Goal: Transaction & Acquisition: Obtain resource

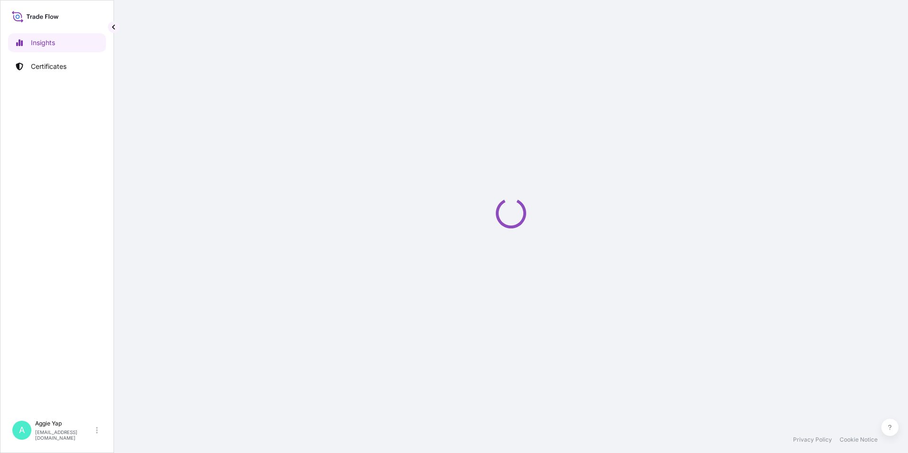
select select "2025"
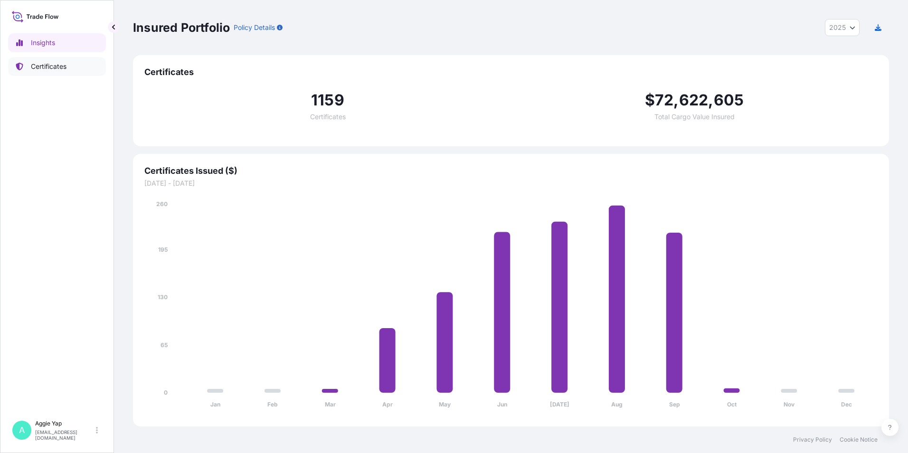
click at [53, 58] on link "Certificates" at bounding box center [57, 66] width 98 height 19
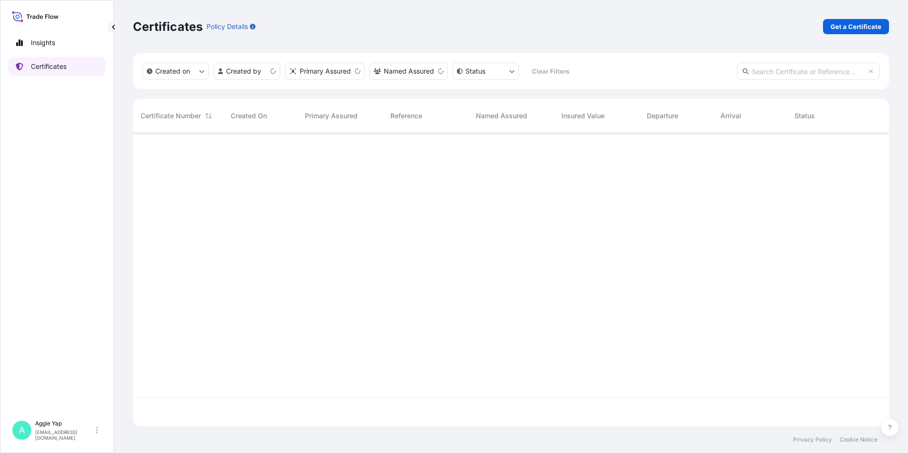
scroll to position [292, 749]
click at [860, 27] on p "Get a Certificate" at bounding box center [856, 27] width 51 height 10
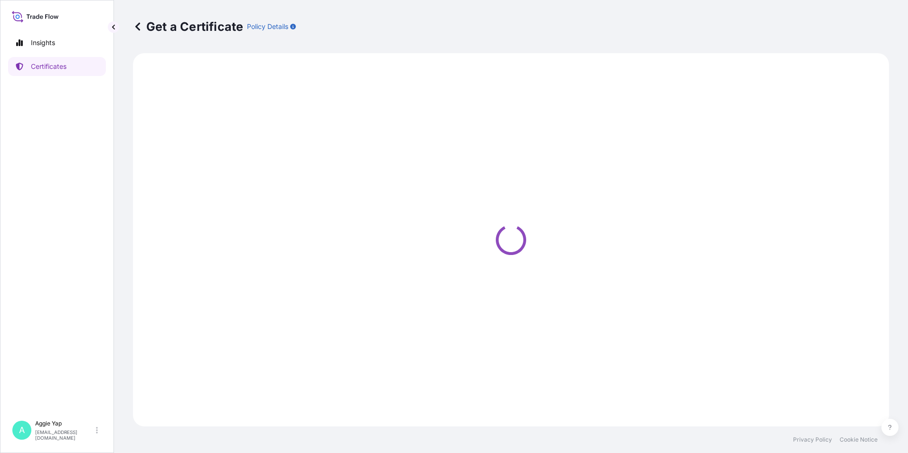
select select "Barge"
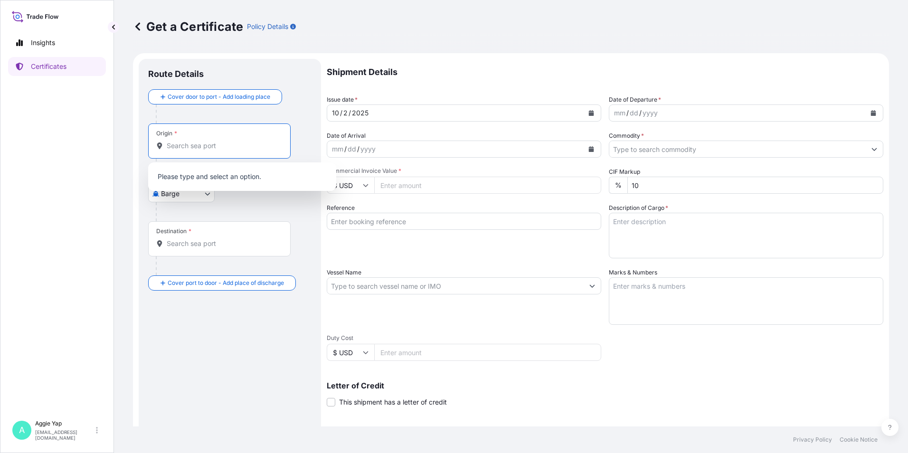
click at [208, 149] on input "Origin *" at bounding box center [223, 146] width 112 height 10
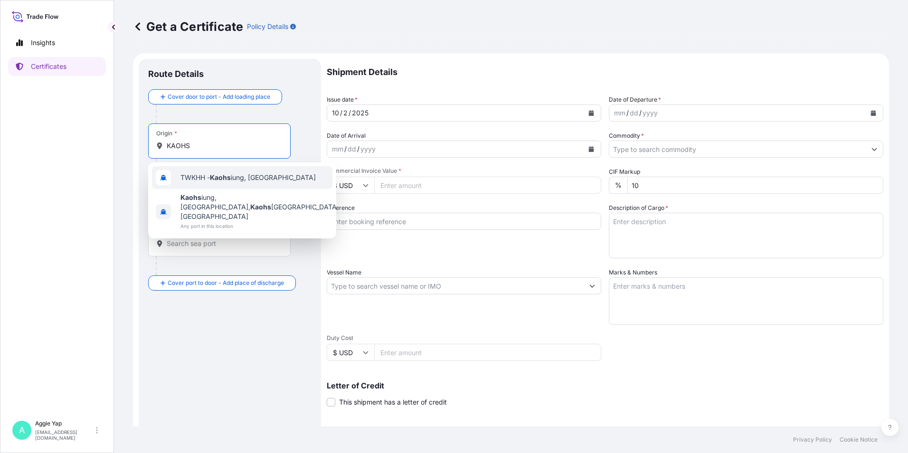
click at [253, 173] on span "TWKHH - Kaohs iung, [GEOGRAPHIC_DATA]" at bounding box center [248, 178] width 135 height 10
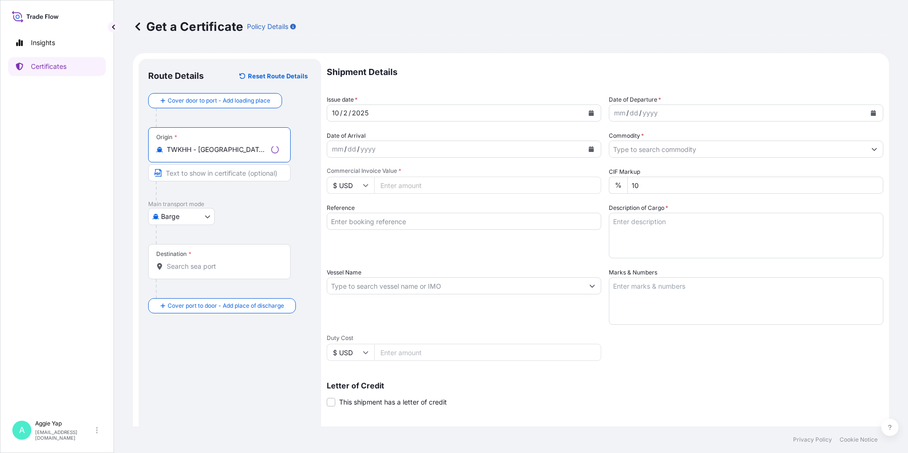
drag, startPoint x: 200, startPoint y: 149, endPoint x: 121, endPoint y: 146, distance: 79.4
click at [121, 146] on div "Get a Certificate Policy Details Route Details Reset Route Details Cover door t…" at bounding box center [511, 213] width 794 height 427
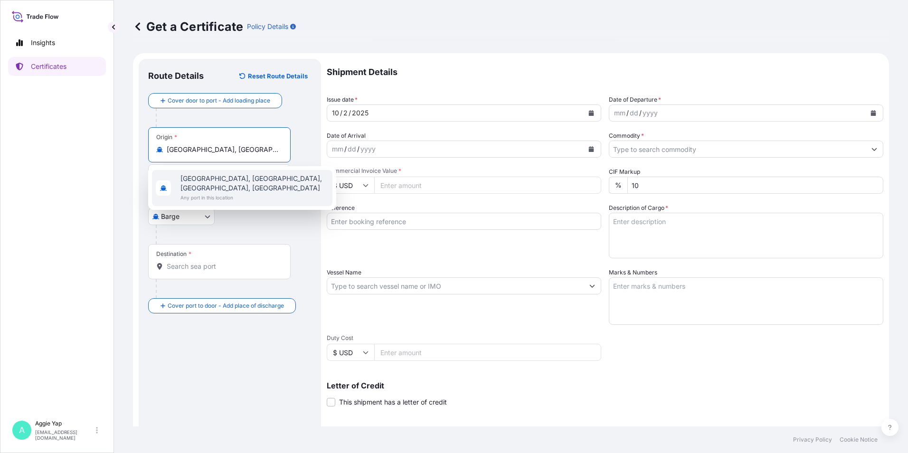
click at [279, 189] on span "[GEOGRAPHIC_DATA], [GEOGRAPHIC_DATA], [GEOGRAPHIC_DATA], [GEOGRAPHIC_DATA]" at bounding box center [255, 183] width 148 height 19
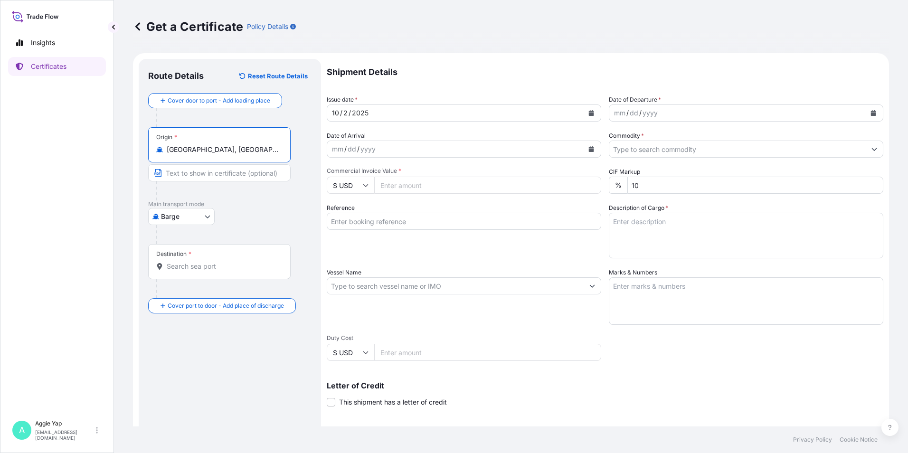
type input "[GEOGRAPHIC_DATA], [GEOGRAPHIC_DATA], [GEOGRAPHIC_DATA], [GEOGRAPHIC_DATA]"
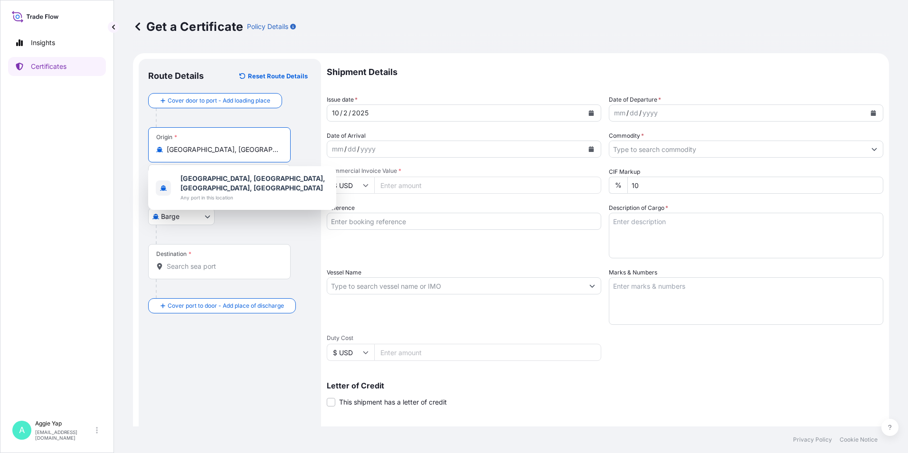
drag, startPoint x: 166, startPoint y: 148, endPoint x: 256, endPoint y: 150, distance: 89.3
click at [267, 149] on div "[GEOGRAPHIC_DATA], [GEOGRAPHIC_DATA], [GEOGRAPHIC_DATA], [GEOGRAPHIC_DATA]" at bounding box center [219, 150] width 126 height 10
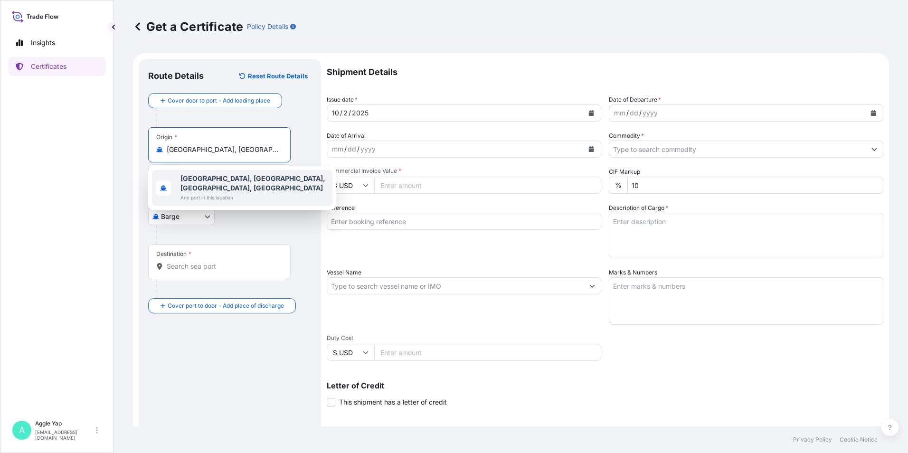
click at [253, 229] on div at bounding box center [234, 234] width 156 height 19
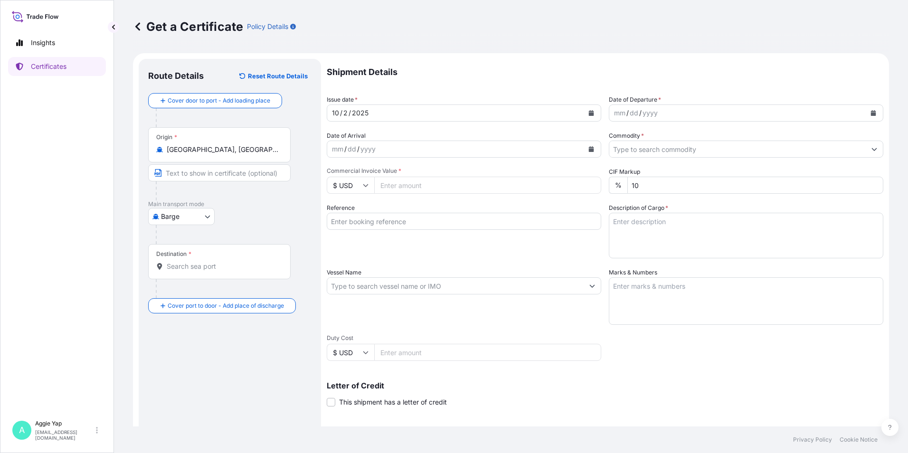
click at [185, 220] on body "1 option available. Insights Certificates A [PERSON_NAME] [EMAIL_ADDRESS][DOMAI…" at bounding box center [454, 226] width 908 height 453
click at [181, 327] on span "Ocean Vessel" at bounding box center [187, 327] width 42 height 10
select select "Ocean Vessel"
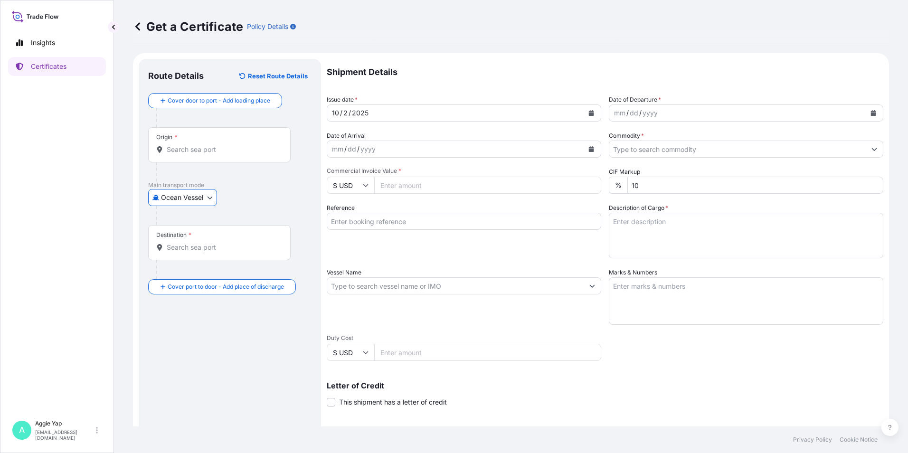
click at [205, 144] on div "Origin *" at bounding box center [219, 144] width 143 height 35
click at [205, 145] on input "Origin *" at bounding box center [223, 150] width 112 height 10
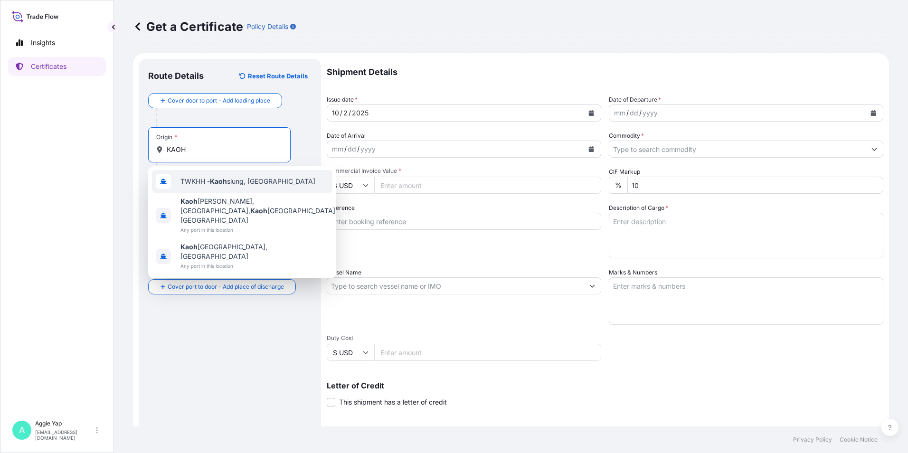
click at [250, 181] on span "TWKHH - [PERSON_NAME], [GEOGRAPHIC_DATA]" at bounding box center [248, 182] width 135 height 10
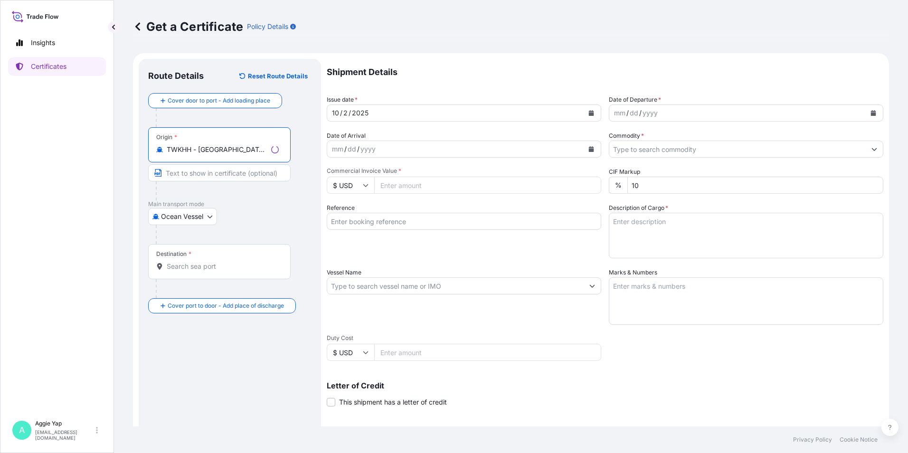
type input "TWKHH - [GEOGRAPHIC_DATA], [GEOGRAPHIC_DATA]"
click at [214, 265] on input "Destination *" at bounding box center [223, 267] width 112 height 10
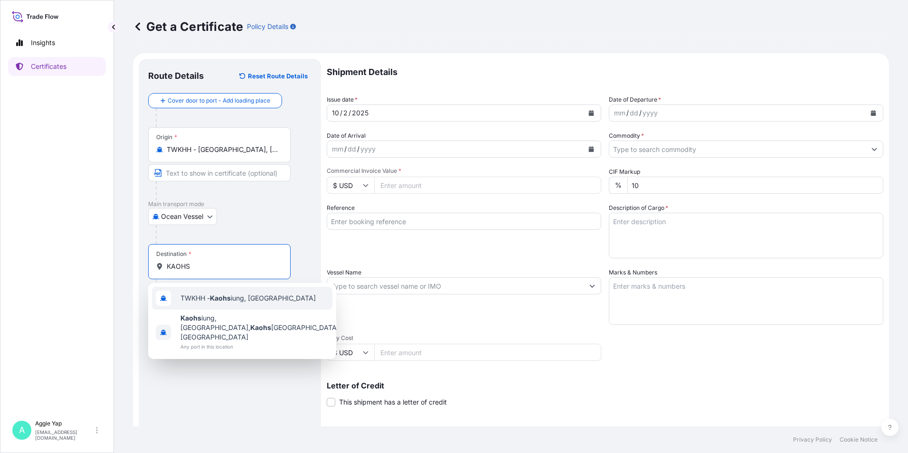
click at [253, 300] on span "TWKHH - Kaohs iung, [GEOGRAPHIC_DATA]" at bounding box center [248, 299] width 135 height 10
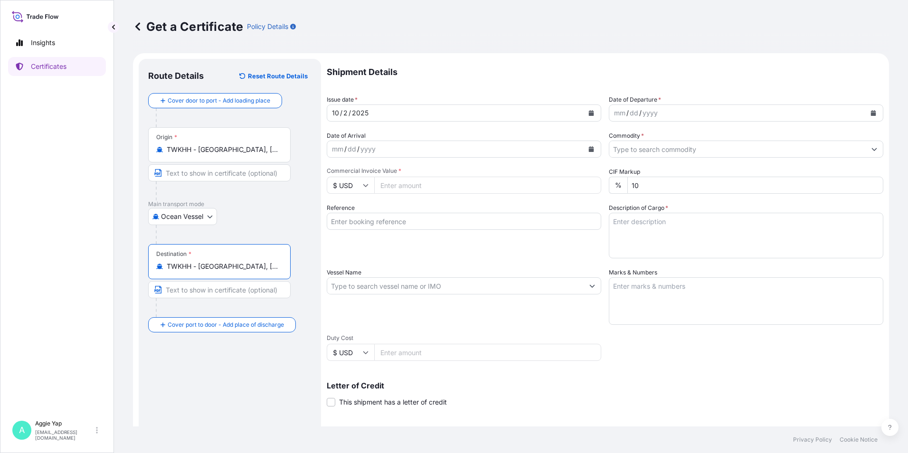
type input "TWKHH - [GEOGRAPHIC_DATA], [GEOGRAPHIC_DATA]"
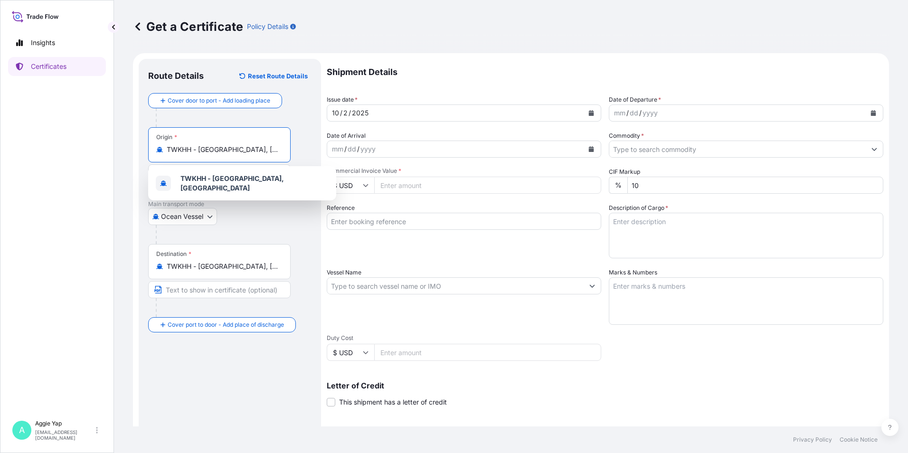
drag, startPoint x: 265, startPoint y: 150, endPoint x: 116, endPoint y: 145, distance: 148.3
click at [116, 145] on div "Get a Certificate Policy Details Route Details Reset Route Details Cover door t…" at bounding box center [511, 213] width 794 height 427
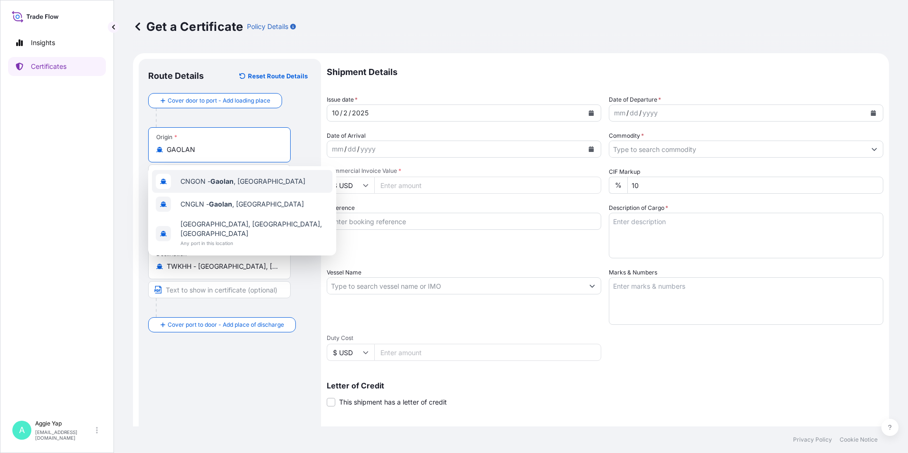
click at [243, 179] on span "CNGON - [GEOGRAPHIC_DATA] , [GEOGRAPHIC_DATA]" at bounding box center [243, 182] width 125 height 10
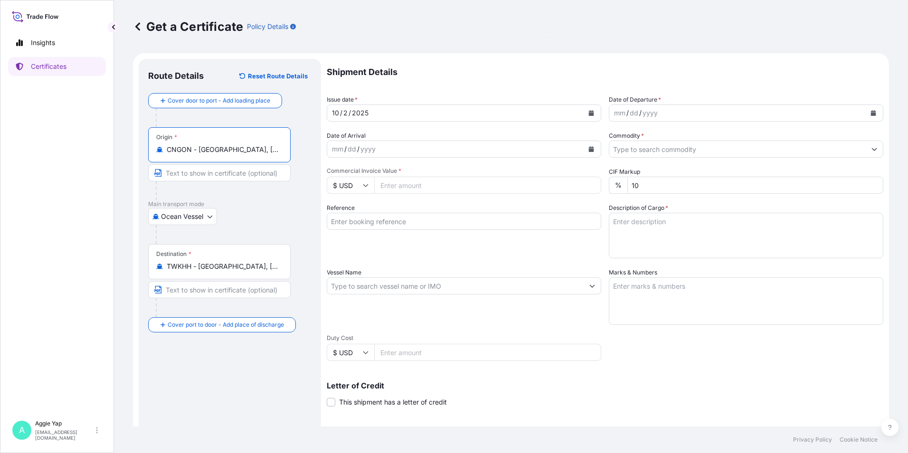
drag, startPoint x: 199, startPoint y: 149, endPoint x: 121, endPoint y: 141, distance: 78.4
click at [114, 140] on div "Insights Certificates A [PERSON_NAME] [EMAIL_ADDRESS][DOMAIN_NAME] Get a Certif…" at bounding box center [454, 226] width 908 height 453
type input "CNGON - [GEOGRAPHIC_DATA], [GEOGRAPHIC_DATA]"
click at [269, 197] on div at bounding box center [223, 190] width 135 height 19
click at [188, 171] on input "Text to appear on certificate" at bounding box center [219, 172] width 143 height 17
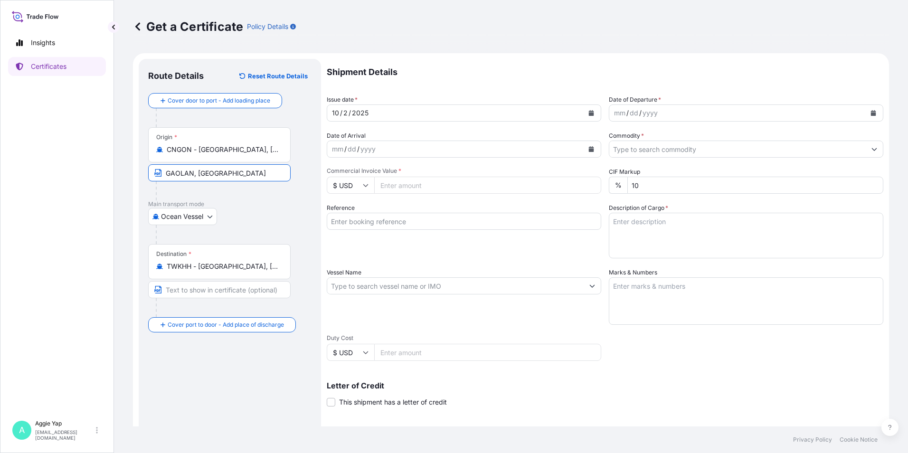
type input "GAOLAN, [GEOGRAPHIC_DATA]"
click at [257, 153] on input "CNGON - [GEOGRAPHIC_DATA], [GEOGRAPHIC_DATA]" at bounding box center [223, 150] width 112 height 10
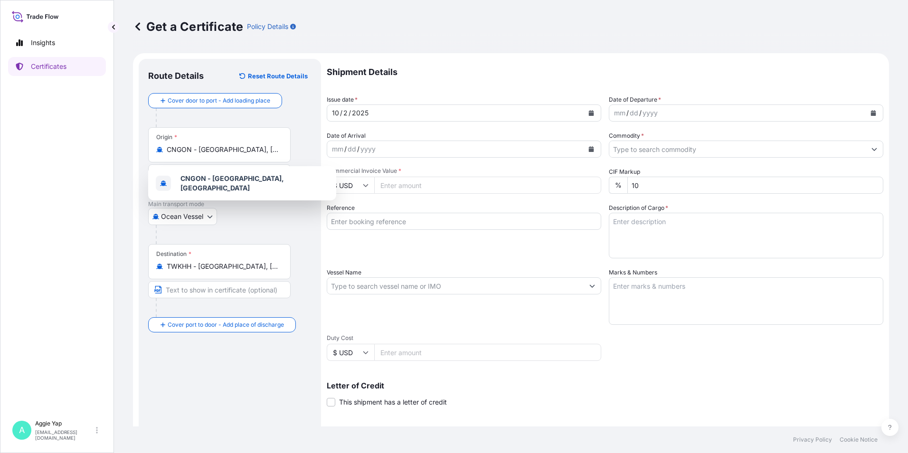
click at [289, 231] on div at bounding box center [234, 234] width 156 height 19
drag, startPoint x: 257, startPoint y: 148, endPoint x: 0, endPoint y: 148, distance: 257.0
click at [0, 148] on html "1 option available. 1 option available. Insights Certificates A [PERSON_NAME] […" at bounding box center [454, 226] width 908 height 453
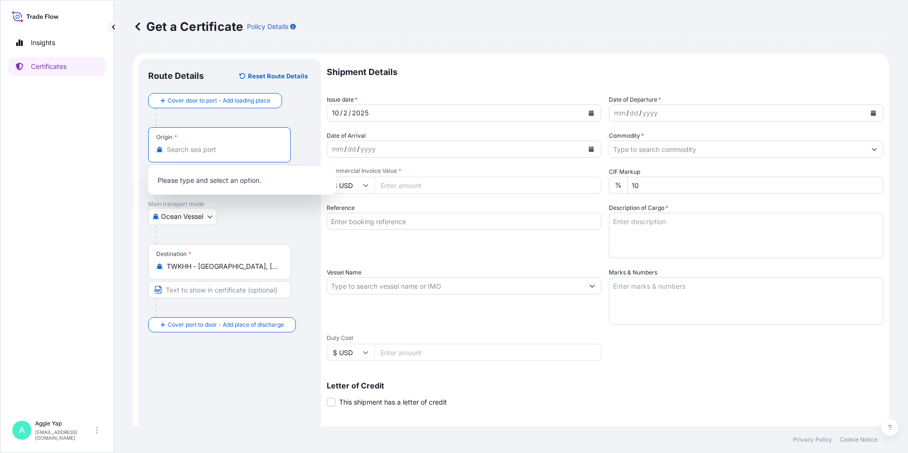
type input "CNGON - [GEOGRAPHIC_DATA], [GEOGRAPHIC_DATA]"
click at [280, 227] on div at bounding box center [234, 234] width 156 height 19
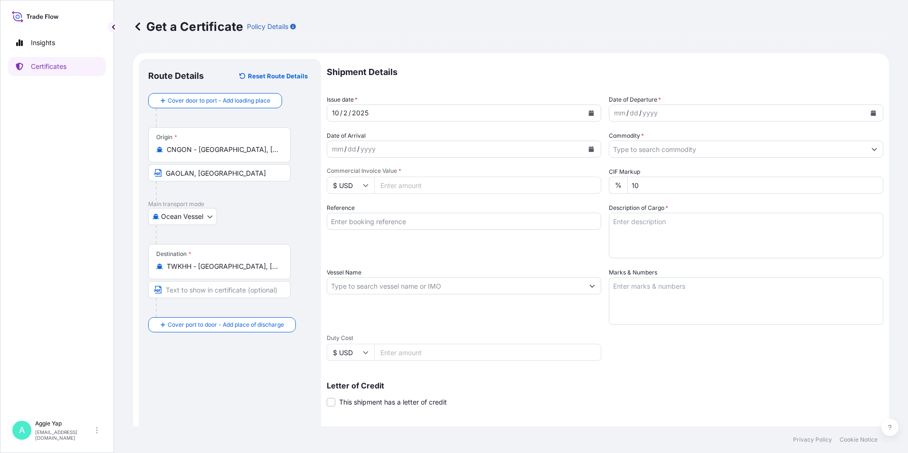
click at [253, 200] on div at bounding box center [223, 190] width 135 height 19
click at [197, 294] on input "Text to appear on certificate" at bounding box center [219, 289] width 143 height 17
type input "[GEOGRAPHIC_DATA], [GEOGRAPHIC_DATA]"
click at [257, 371] on div "Route Details Reset Route Details Cover door to port - Add loading place Place …" at bounding box center [229, 298] width 163 height 460
drag, startPoint x: 257, startPoint y: 371, endPoint x: 181, endPoint y: 379, distance: 76.9
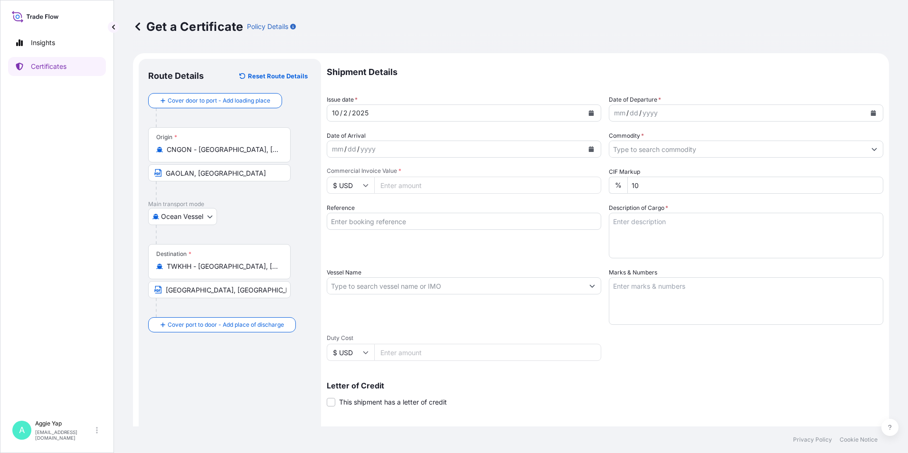
click at [181, 379] on div "Route Details Reset Route Details Cover door to port - Add loading place Place …" at bounding box center [229, 298] width 163 height 460
click at [589, 110] on icon "Calendar" at bounding box center [592, 113] width 6 height 6
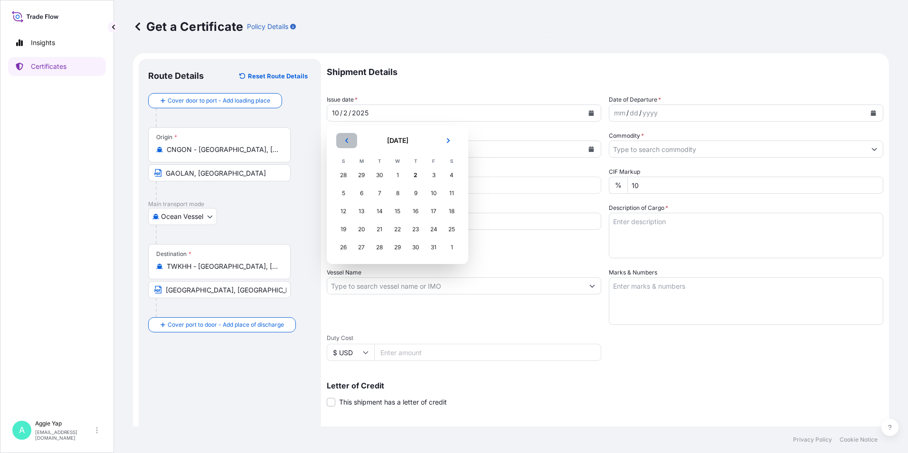
click at [345, 143] on icon "Previous" at bounding box center [347, 141] width 6 height 6
click at [386, 248] on div "30" at bounding box center [379, 247] width 17 height 17
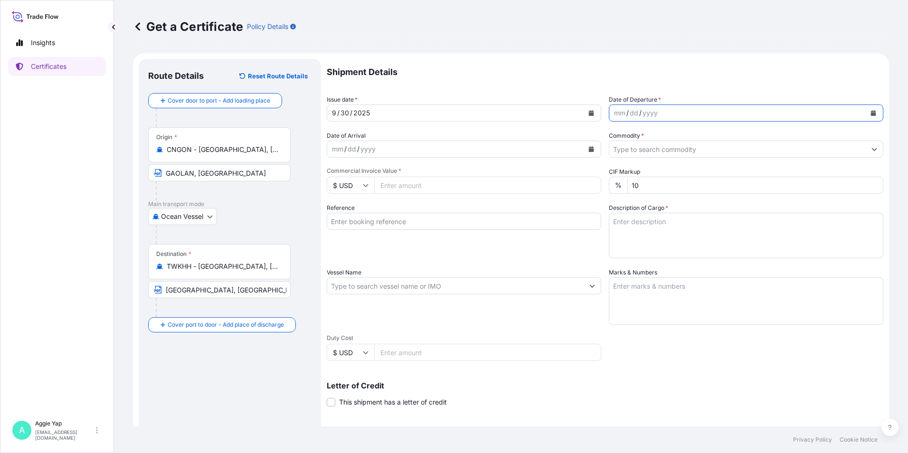
click at [871, 114] on icon "Calendar" at bounding box center [873, 113] width 5 height 6
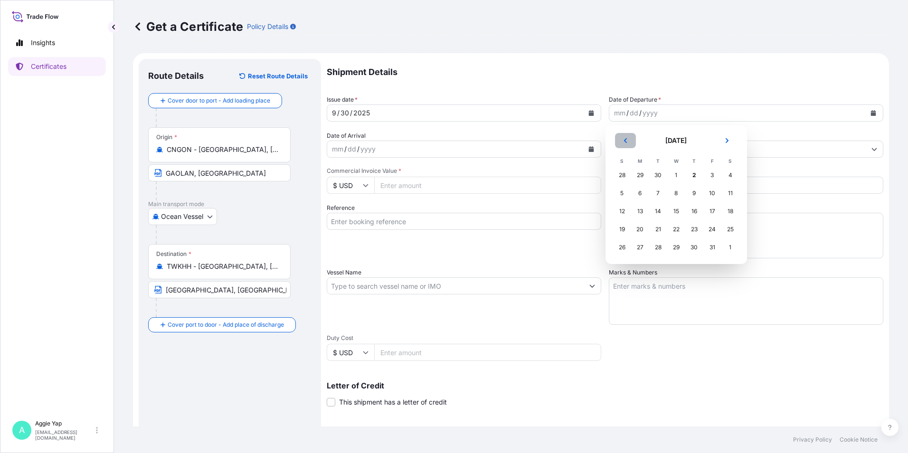
click at [626, 141] on icon "Previous" at bounding box center [626, 141] width 6 height 6
click at [658, 247] on div "30" at bounding box center [658, 247] width 17 height 17
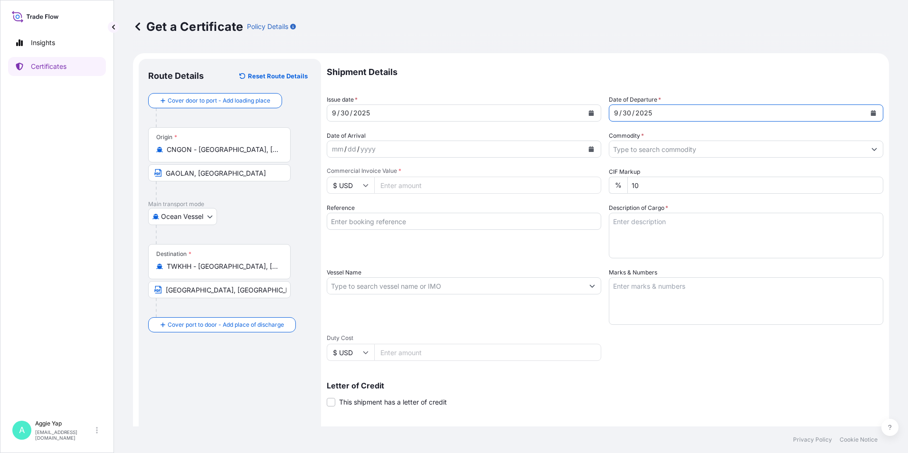
click at [415, 150] on div "mm / dd / yyyy" at bounding box center [455, 149] width 257 height 17
click at [636, 149] on input "Commodity *" at bounding box center [737, 149] width 257 height 17
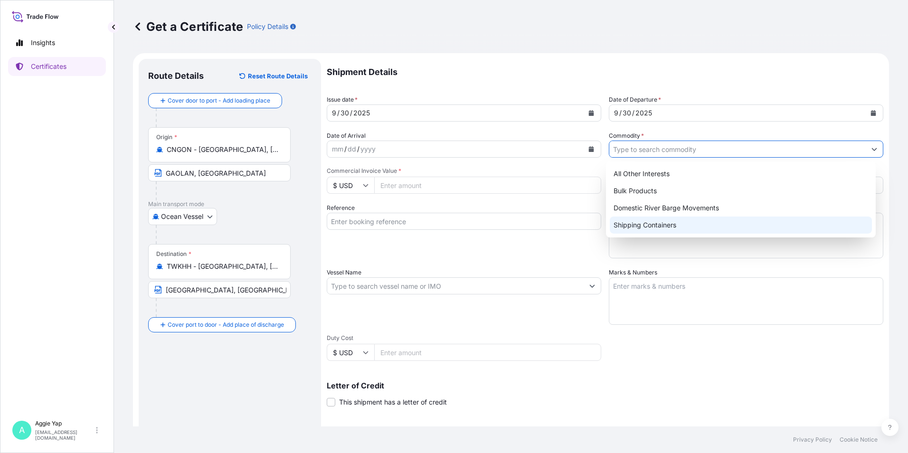
click at [651, 228] on div "Shipping Containers" at bounding box center [741, 225] width 263 height 17
type input "Shipping Containers"
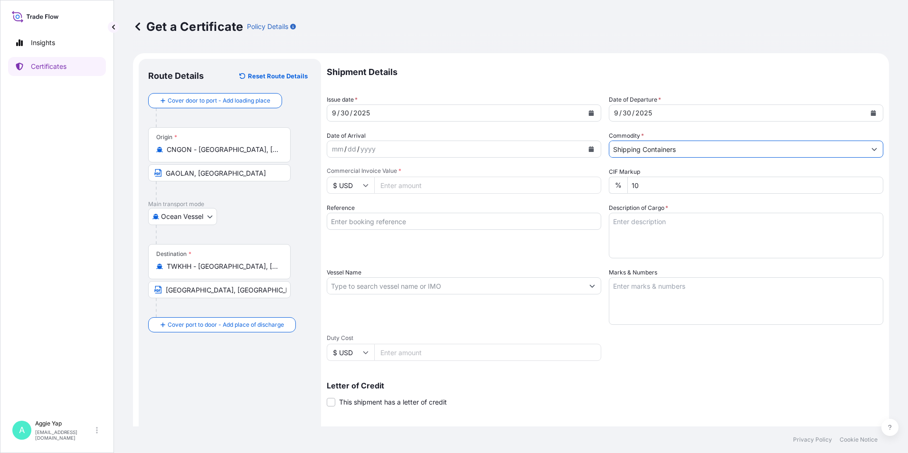
click at [432, 182] on input "Commercial Invoice Value *" at bounding box center [487, 185] width 227 height 17
type input "56744.64"
click at [647, 184] on input "10" at bounding box center [756, 185] width 256 height 17
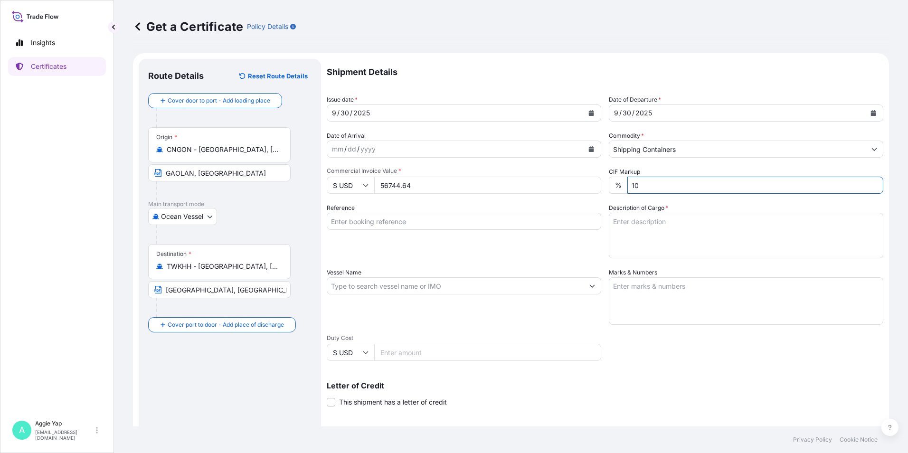
click at [458, 248] on div "Reference" at bounding box center [464, 230] width 275 height 55
click at [634, 232] on textarea "Description of Cargo *" at bounding box center [746, 236] width 275 height 46
click at [460, 218] on input "Reference" at bounding box center [464, 221] width 275 height 17
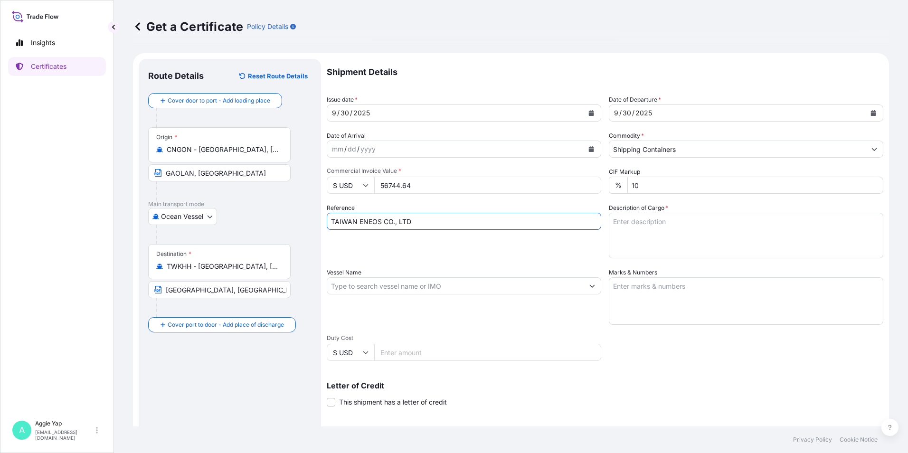
type input "TAIWAN ENEOS CO., LTD"
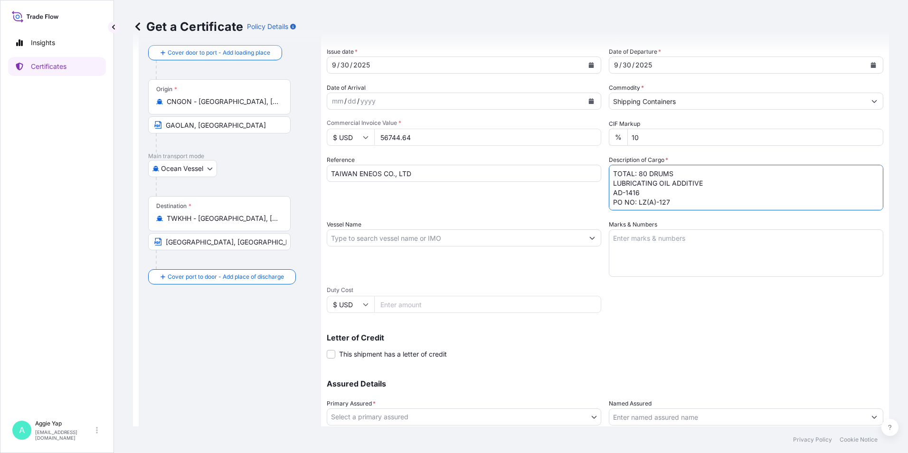
scroll to position [117, 0]
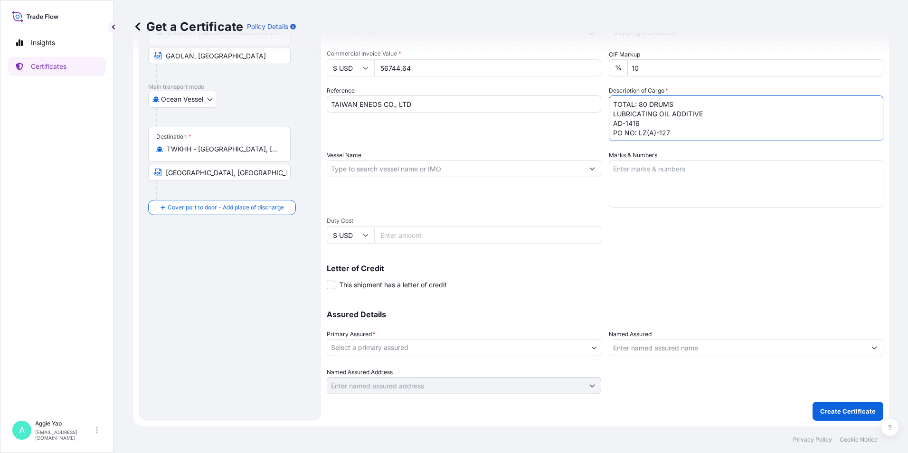
type textarea "TOTAL: 80 DRUMS LUBRICATING OIL ADDITIVE AD-1416 PO NO: LZ(A)-127"
click at [379, 171] on input "Vessel Name" at bounding box center [455, 168] width 257 height 17
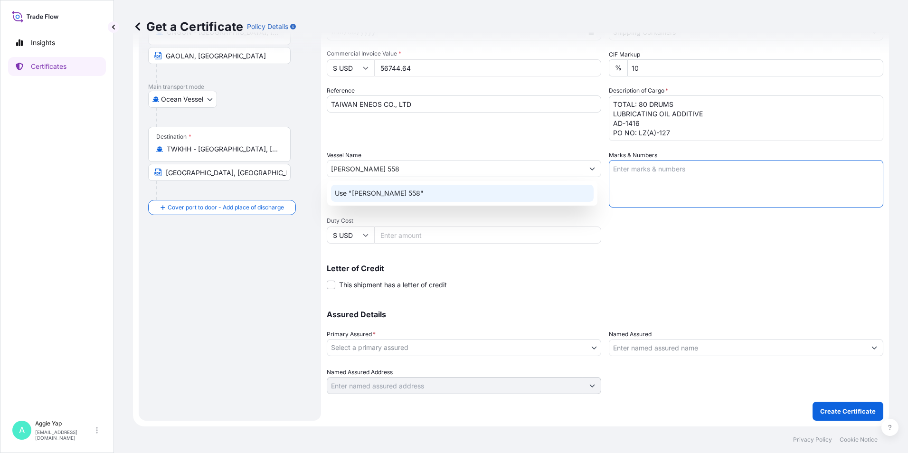
click at [397, 164] on input "[PERSON_NAME] 558" at bounding box center [455, 168] width 257 height 17
click at [425, 193] on p "Use "[PERSON_NAME] 558 / 250930000000"" at bounding box center [408, 194] width 146 height 10
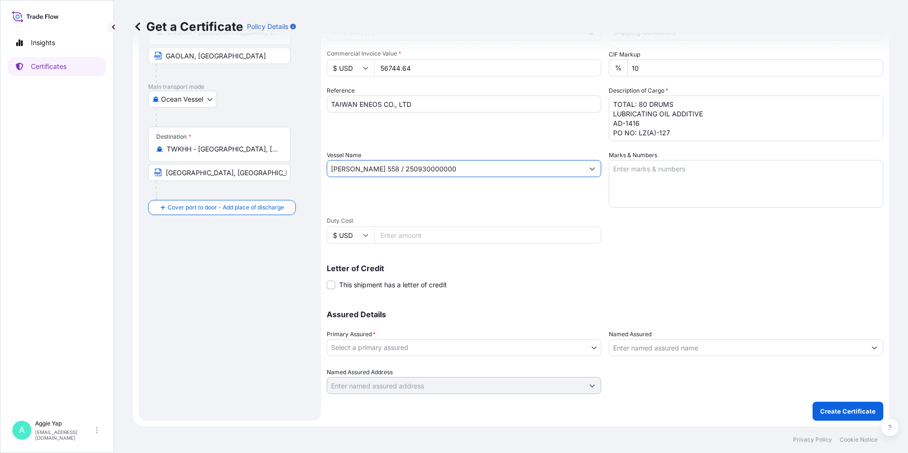
type input "[PERSON_NAME] 558 / 250930000000"
click at [645, 180] on textarea "Marks & Numbers" at bounding box center [746, 184] width 275 height 48
type textarea "AS PER BILL OF LADING"
drag, startPoint x: 554, startPoint y: 290, endPoint x: 381, endPoint y: 357, distance: 185.9
click at [552, 290] on div "Shipment Details Issue date * [DATE] Date of Departure * [DATE] Date of Arrival…" at bounding box center [605, 168] width 557 height 453
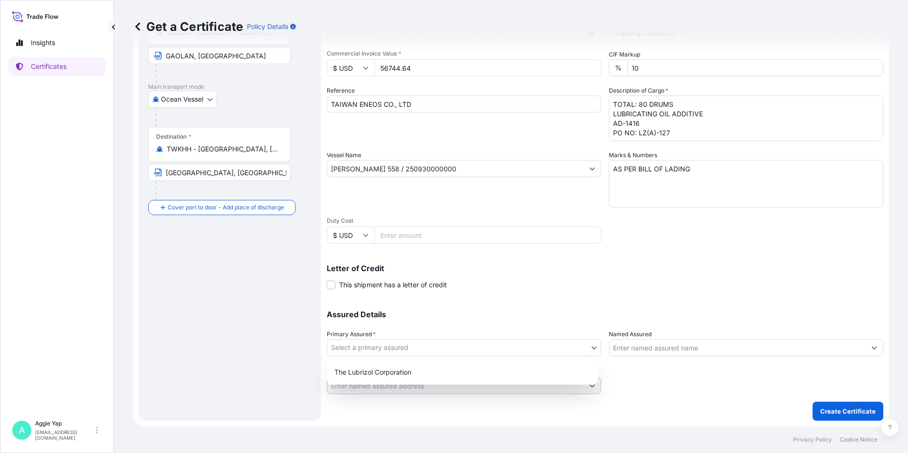
click at [433, 352] on body "Insights Certificates A [PERSON_NAME] [EMAIL_ADDRESS][DOMAIN_NAME] Get a Certif…" at bounding box center [454, 226] width 908 height 453
click at [407, 377] on div "The Lubrizol Corporation" at bounding box center [463, 372] width 264 height 17
select select "31566"
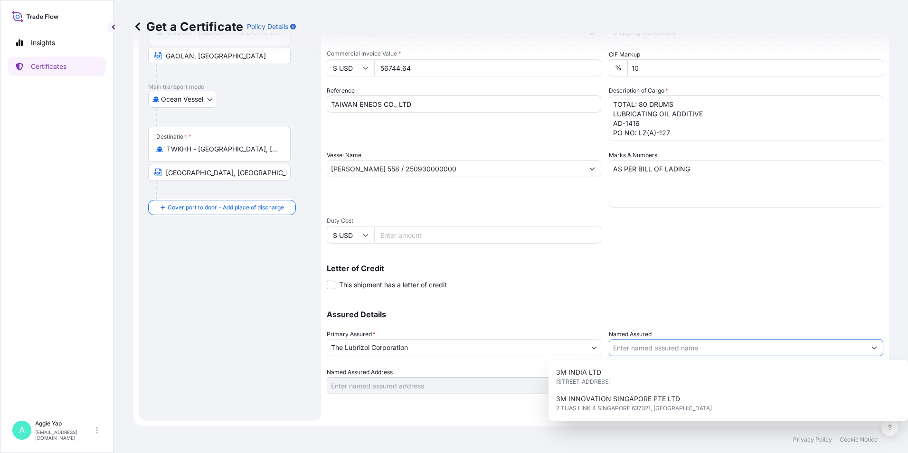
click at [647, 350] on input "Named Assured" at bounding box center [737, 347] width 257 height 17
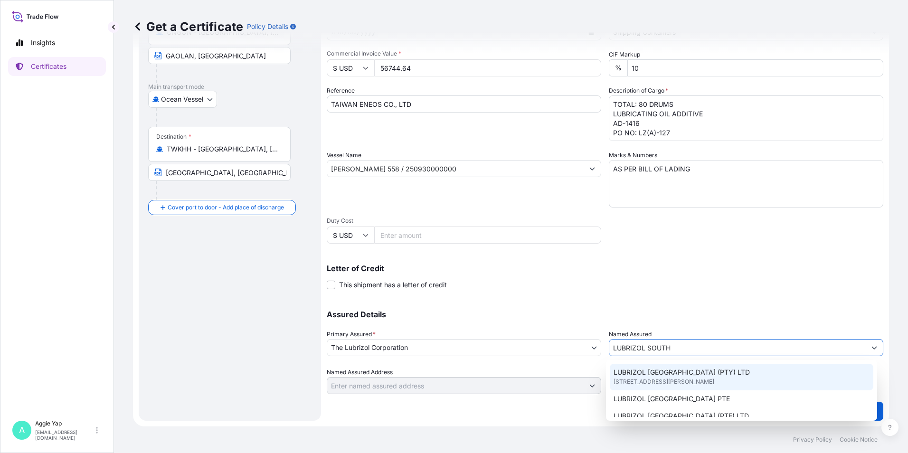
scroll to position [48, 0]
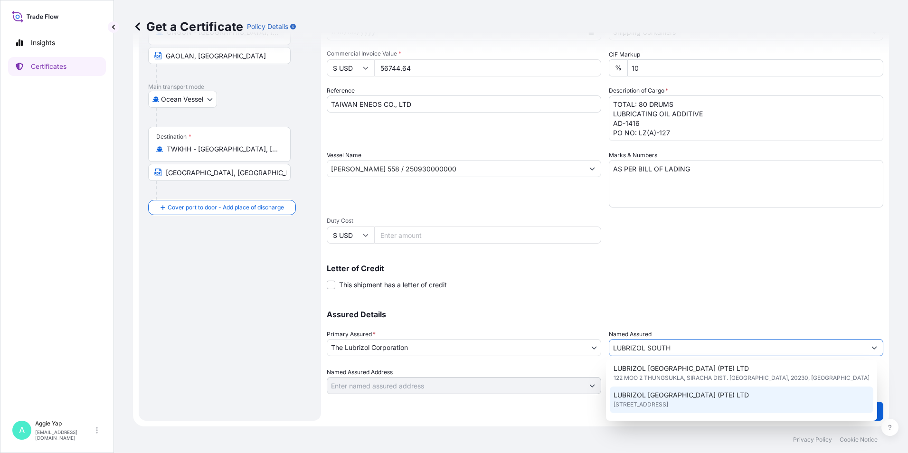
click at [661, 402] on span "[STREET_ADDRESS]" at bounding box center [641, 405] width 55 height 10
type input "LUBRIZOL [GEOGRAPHIC_DATA] (PTE) LTD"
type input "[STREET_ADDRESS]"
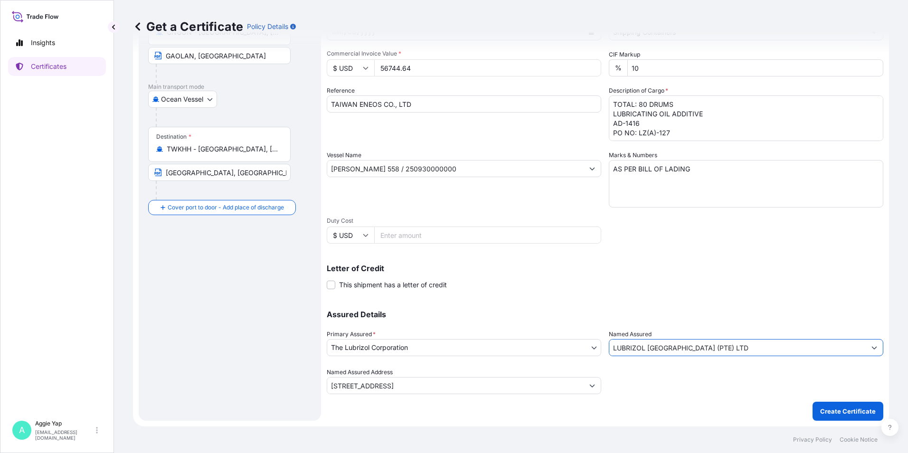
type input "LUBRIZOL [GEOGRAPHIC_DATA] (PTE) LTD"
click at [683, 384] on div at bounding box center [746, 381] width 275 height 27
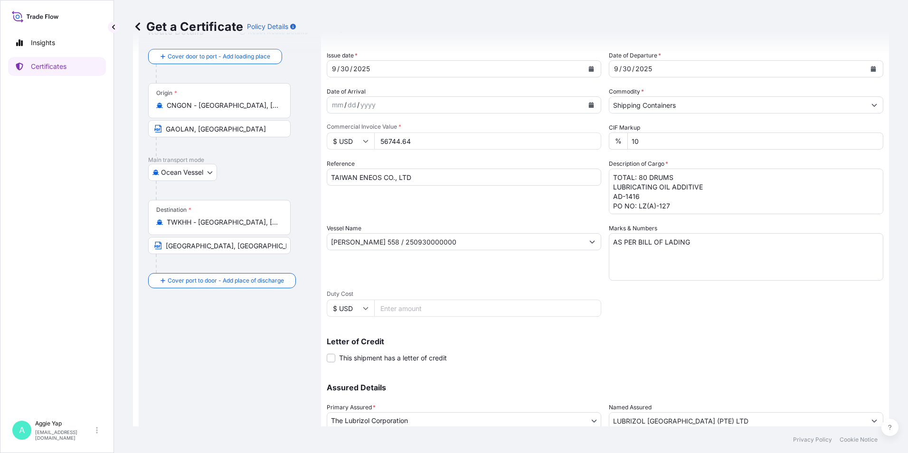
scroll to position [117, 0]
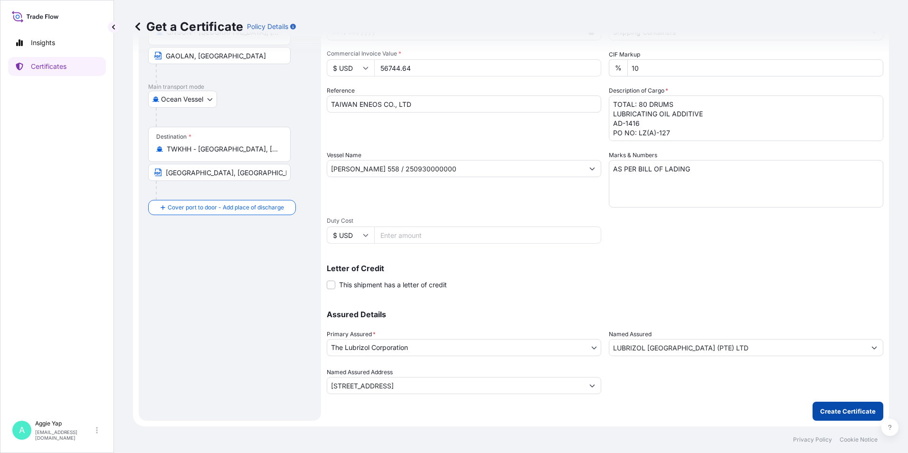
click at [842, 407] on p "Create Certificate" at bounding box center [848, 412] width 56 height 10
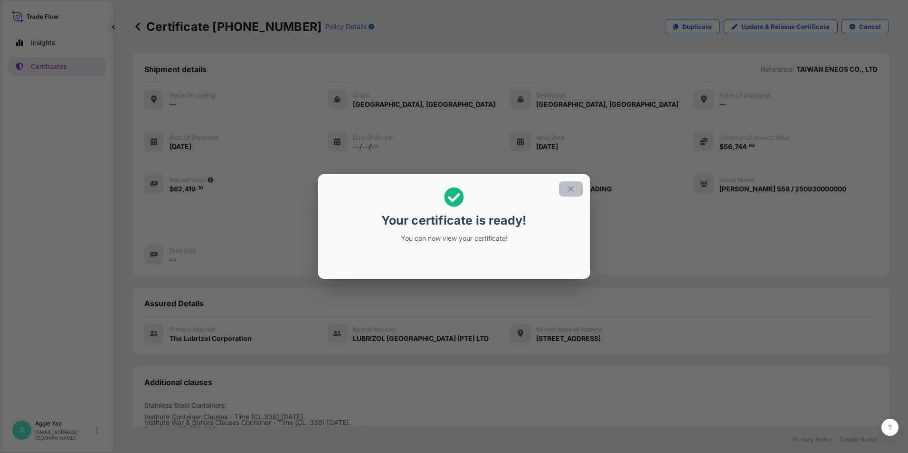
click at [571, 192] on icon "button" at bounding box center [571, 189] width 9 height 9
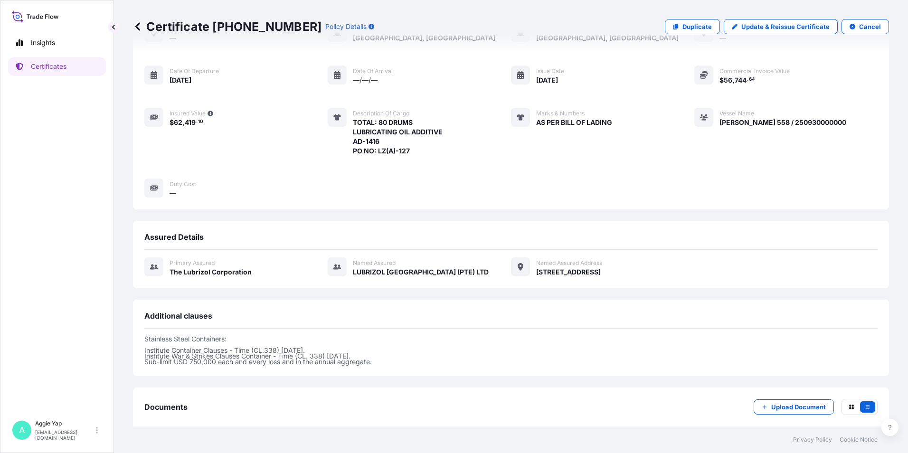
scroll to position [116, 0]
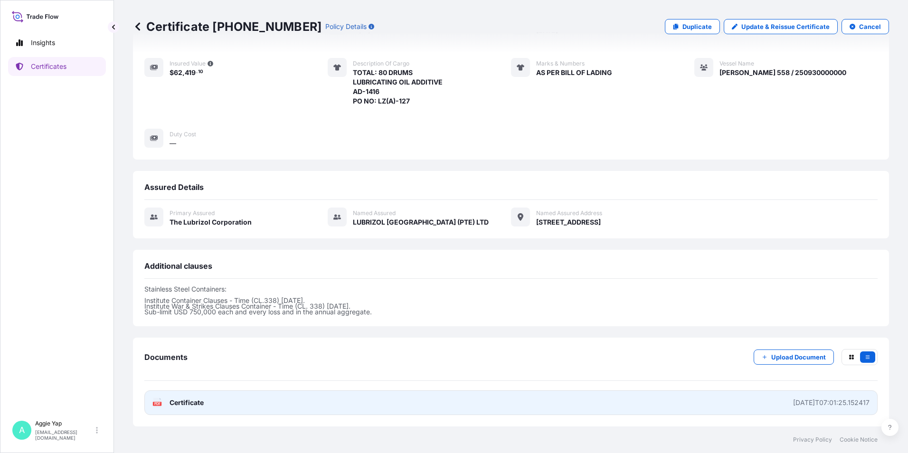
click at [700, 401] on link "PDF Certificate [DATE]T07:01:25.152417" at bounding box center [510, 402] width 733 height 25
